Goal: Task Accomplishment & Management: Use online tool/utility

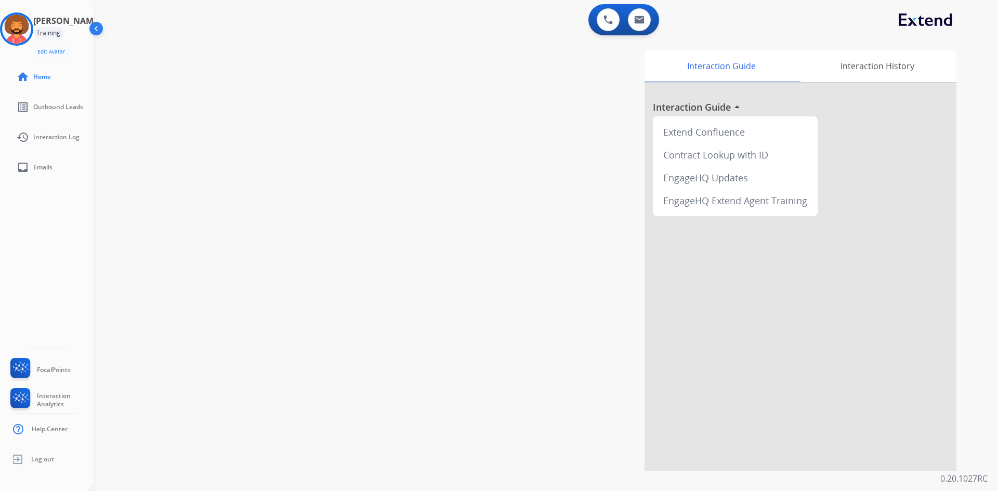
click at [94, 29] on img at bounding box center [97, 31] width 20 height 20
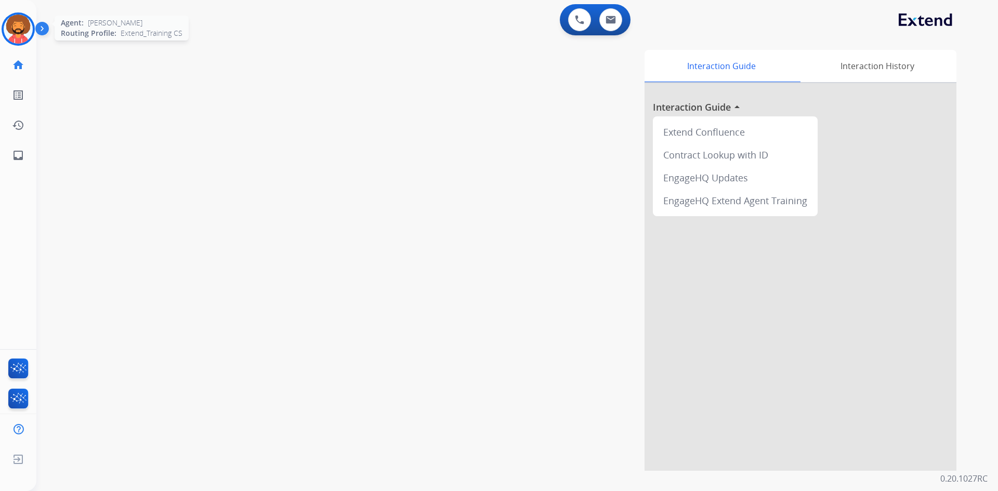
click at [20, 28] on img at bounding box center [18, 29] width 29 height 29
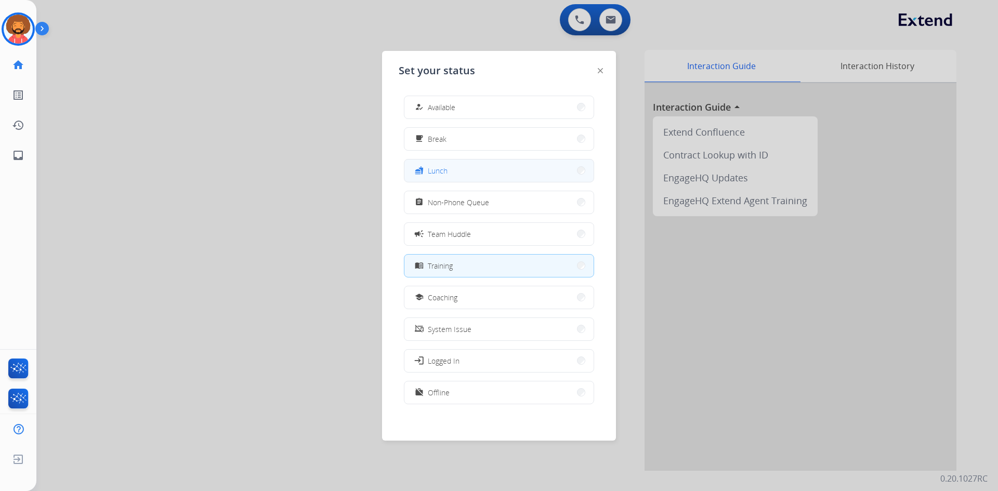
click at [459, 167] on button "fastfood Lunch" at bounding box center [499, 171] width 189 height 22
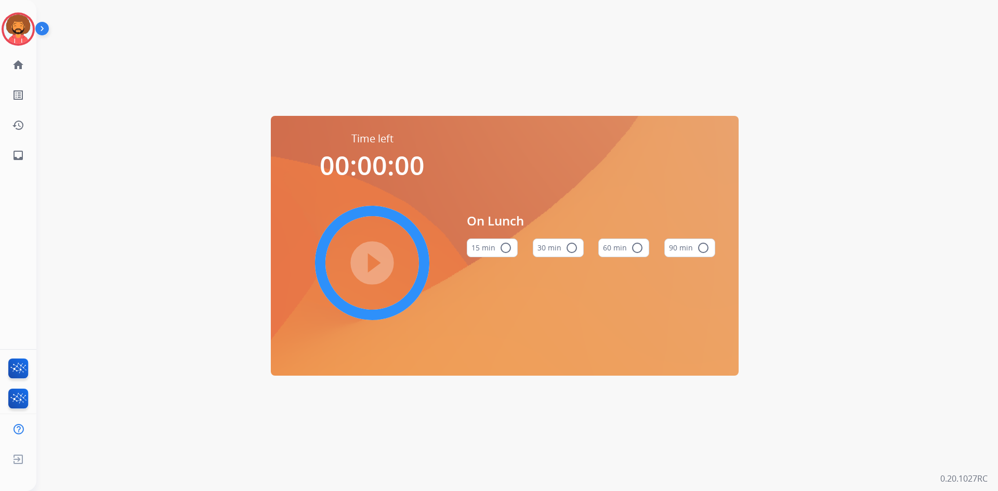
click at [561, 241] on button "30 min radio_button_unchecked" at bounding box center [558, 248] width 51 height 19
click at [366, 264] on mat-icon "play_circle_filled" at bounding box center [372, 263] width 12 height 12
